Goal: Find contact information: Find contact information

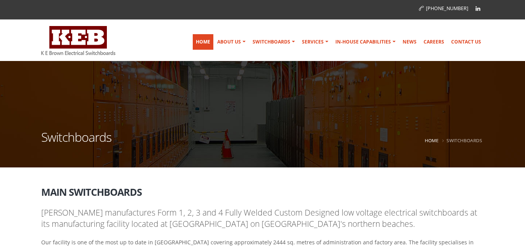
click at [212, 41] on link "Home" at bounding box center [203, 42] width 21 height 16
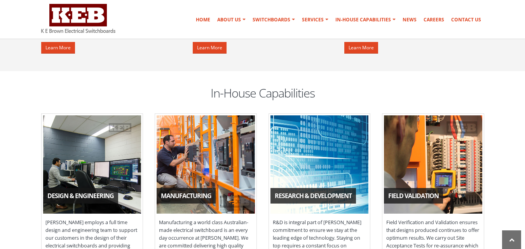
scroll to position [700, 0]
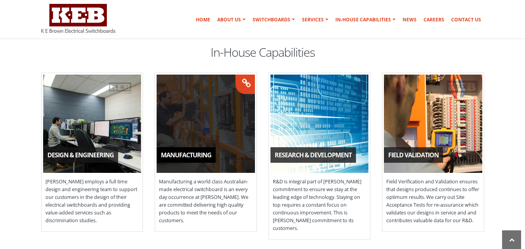
click at [171, 126] on span "Manufacturing" at bounding box center [206, 124] width 98 height 98
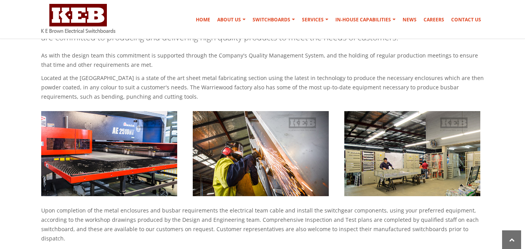
scroll to position [539, 0]
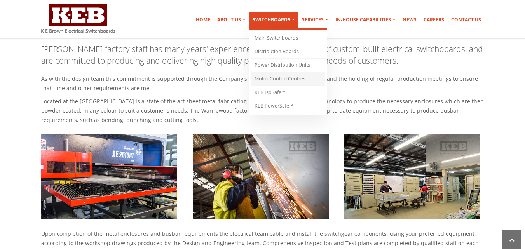
click at [292, 80] on link "Motor Control Centres" at bounding box center [289, 79] width 74 height 14
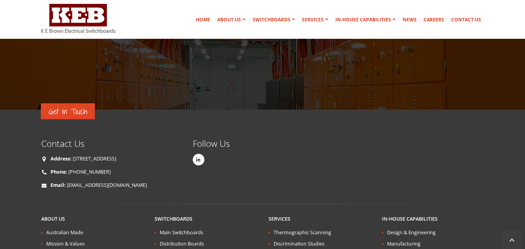
scroll to position [1688, 0]
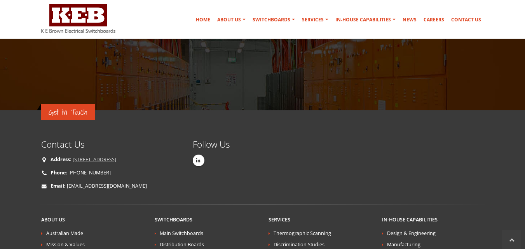
click at [116, 156] on link "[STREET_ADDRESS]" at bounding box center [95, 159] width 44 height 7
